Goal: Transaction & Acquisition: Download file/media

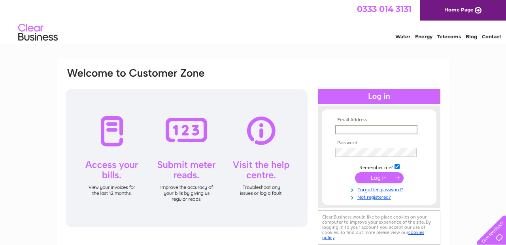
type input "[EMAIL_ADDRESS][DOMAIN_NAME]"
click at [379, 178] on input "submit" at bounding box center [379, 177] width 49 height 11
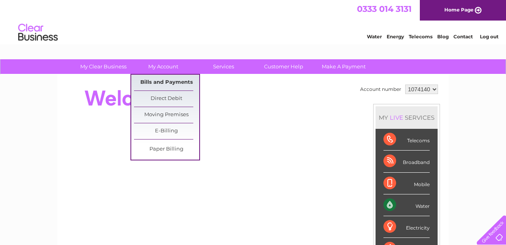
click at [180, 84] on link "Bills and Payments" at bounding box center [166, 83] width 65 height 16
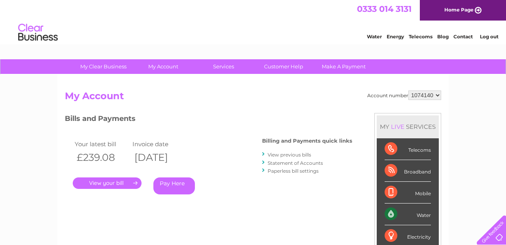
click at [287, 154] on link "View previous bills" at bounding box center [288, 155] width 43 height 6
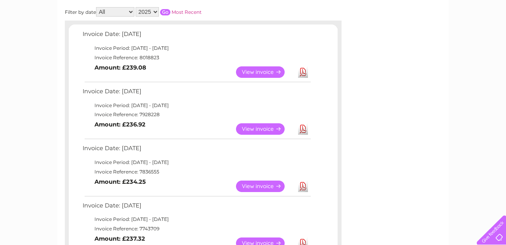
scroll to position [120, 0]
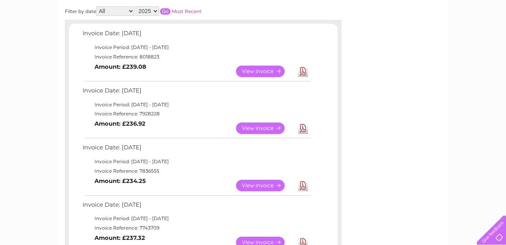
click at [305, 125] on link "Download" at bounding box center [303, 127] width 10 height 11
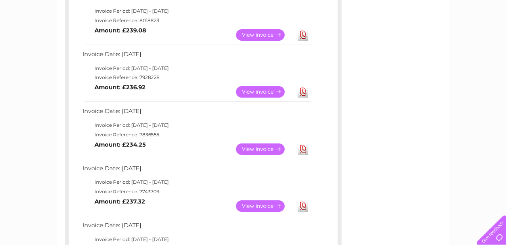
scroll to position [0, 0]
click at [301, 145] on link "Download" at bounding box center [303, 148] width 10 height 11
click at [304, 202] on link "Download" at bounding box center [303, 205] width 10 height 11
